Goal: Task Accomplishment & Management: Manage account settings

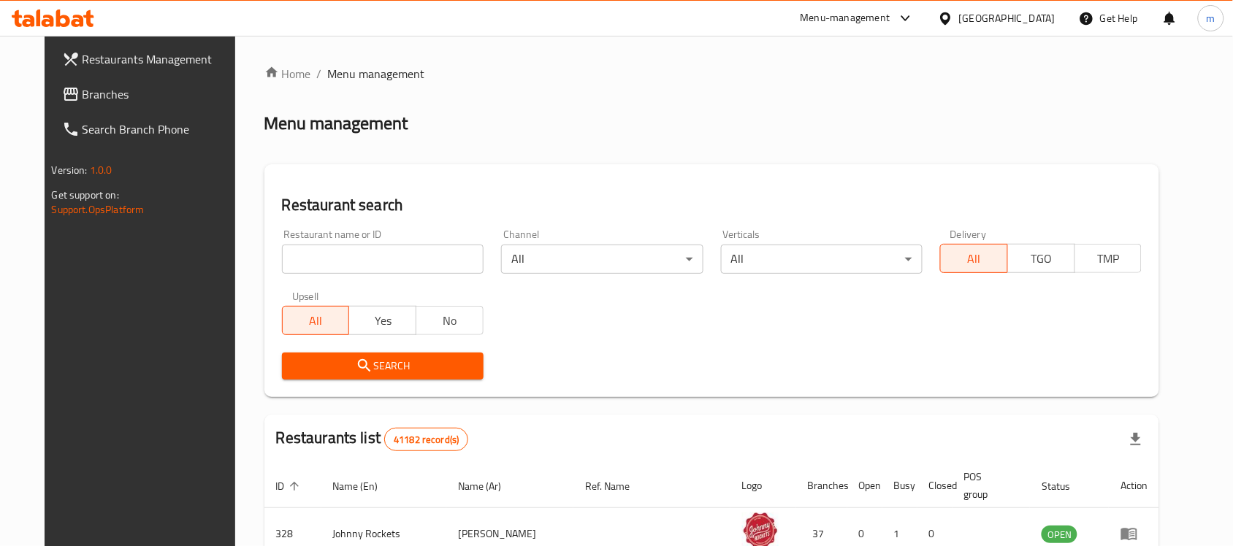
click at [1028, 26] on div "United Arab Emirates" at bounding box center [1007, 18] width 96 height 16
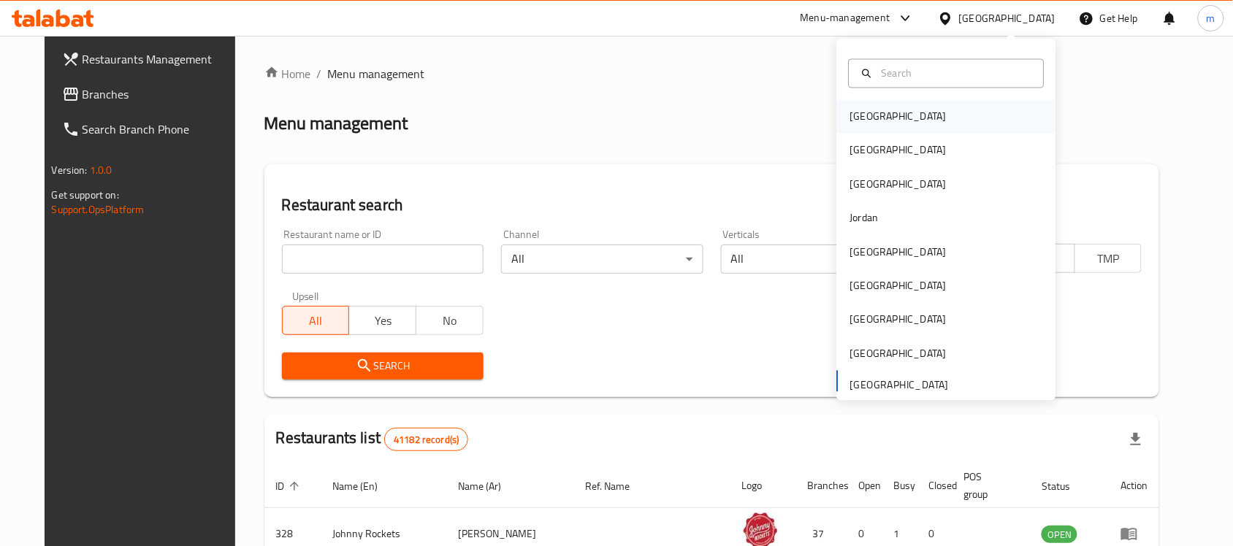
click at [871, 121] on div "[GEOGRAPHIC_DATA]" at bounding box center [898, 117] width 120 height 34
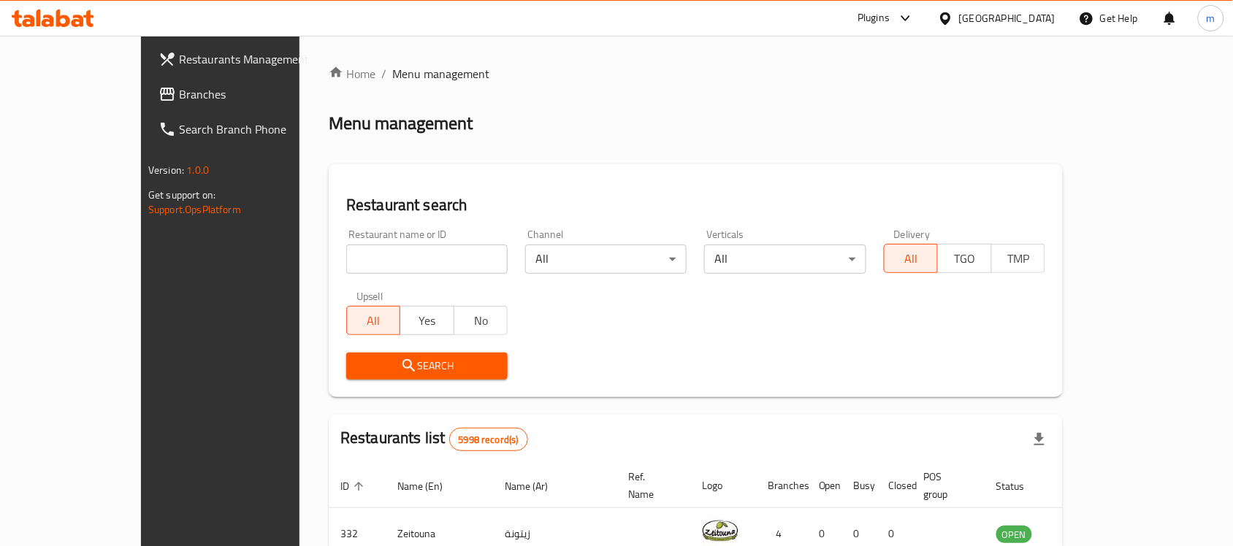
click at [179, 85] on span "Branches" at bounding box center [257, 94] width 156 height 18
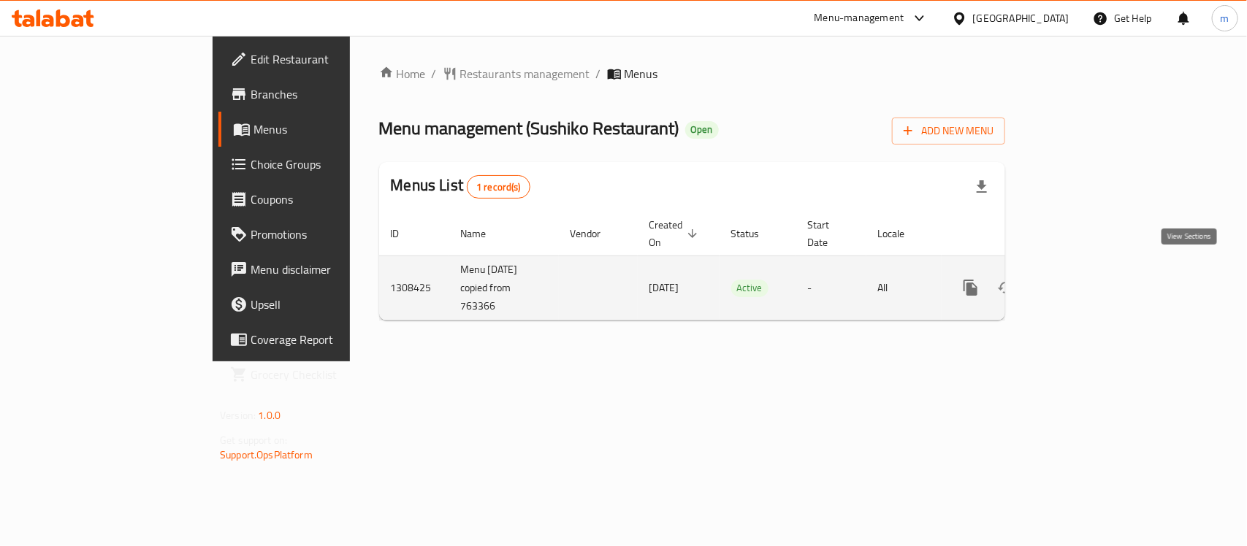
click at [1093, 270] on link "enhanced table" at bounding box center [1075, 287] width 35 height 35
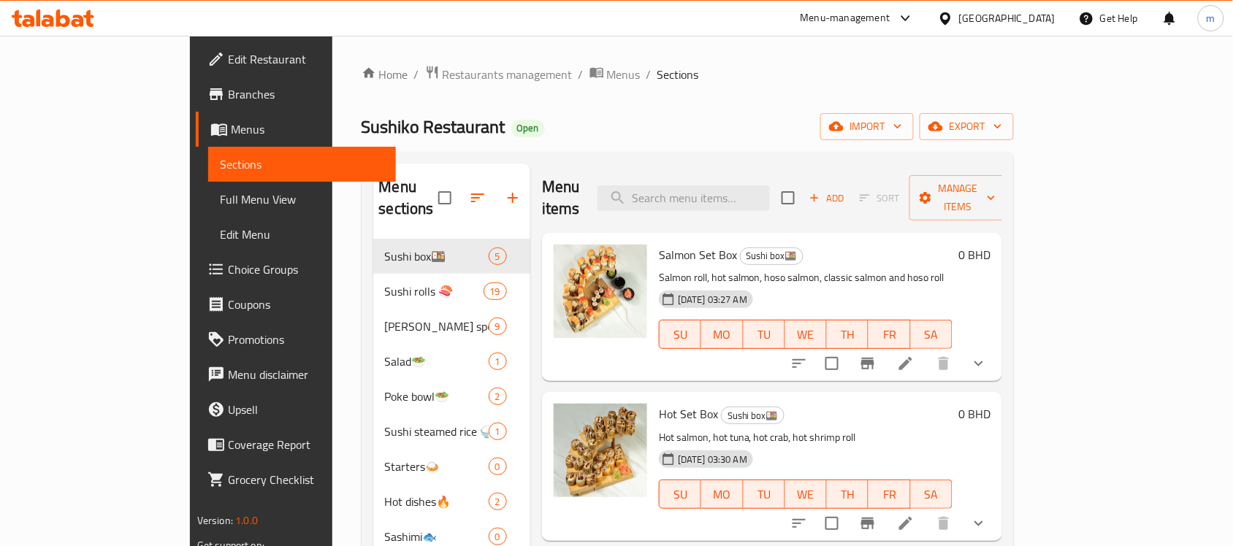
click at [228, 267] on span "Choice Groups" at bounding box center [306, 270] width 156 height 18
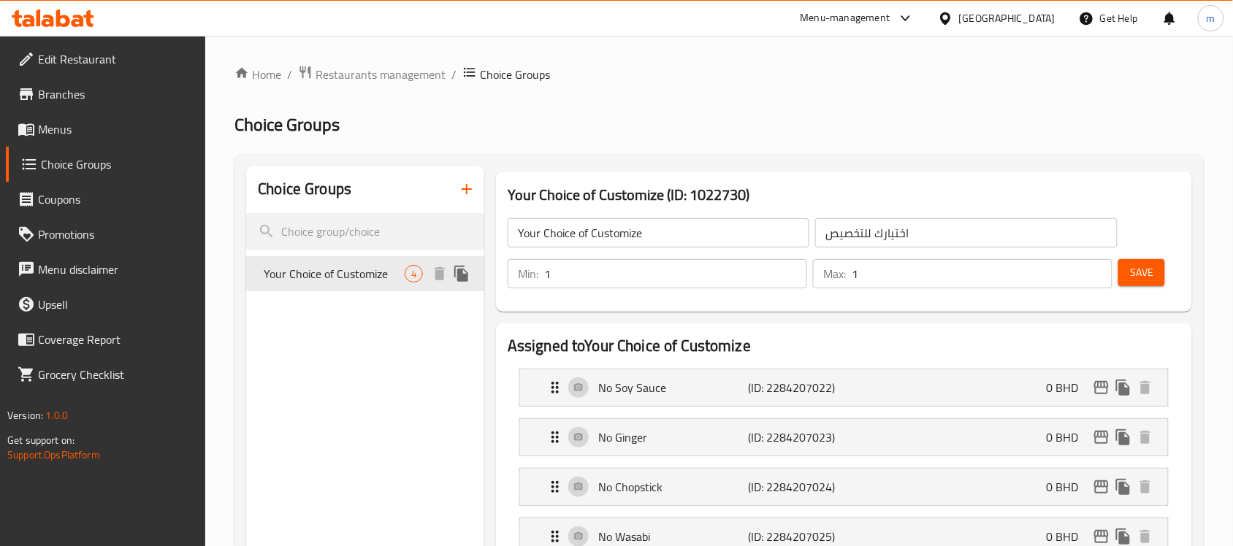
click at [359, 283] on span "Your Choice of Customize" at bounding box center [334, 274] width 141 height 18
click at [384, 83] on span "Restaurants management" at bounding box center [381, 75] width 130 height 18
